Goal: Information Seeking & Learning: Find specific fact

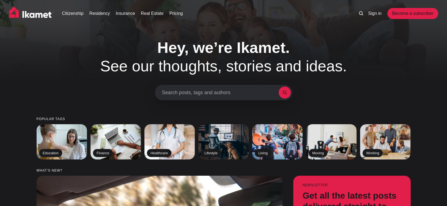
click at [181, 90] on span "Search posts, tags and authors" at bounding box center [220, 93] width 117 height 6
click at [163, 92] on span "Search posts, tags and authors" at bounding box center [220, 93] width 117 height 6
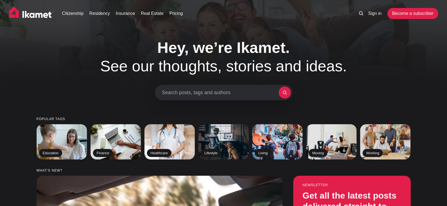
click at [259, 93] on span "Search posts, tags and authors" at bounding box center [220, 93] width 117 height 6
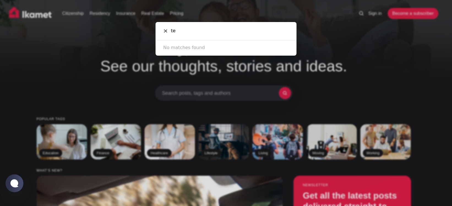
type input "t"
click at [182, 31] on input "one time visa" at bounding box center [228, 31] width 121 height 18
type input "one time visa"
drag, startPoint x: 201, startPoint y: 33, endPoint x: 113, endPoint y: 39, distance: 87.4
click at [113, 39] on div "one time visa Cancel No matches found" at bounding box center [226, 103] width 452 height 206
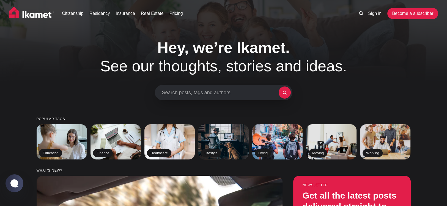
click at [188, 92] on span "Search posts, tags and authors" at bounding box center [220, 93] width 117 height 6
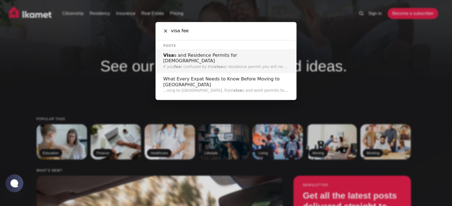
type input "visa fee"
click at [199, 64] on p "If you fee l confused by the visa or residence permit you will need when in [DE…" at bounding box center [225, 67] width 125 height 6
